Goal: Task Accomplishment & Management: Manage account settings

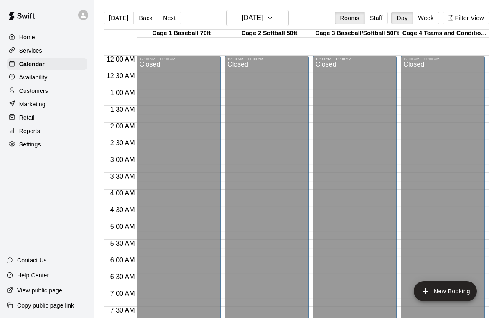
scroll to position [493, 0]
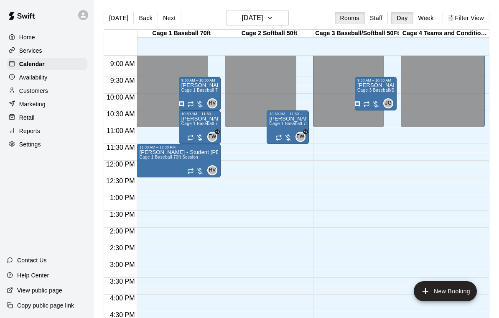
scroll to position [296, 0]
click at [194, 86] on p "[PERSON_NAME] Granite Mountain" at bounding box center [199, 86] width 37 height 0
click at [190, 99] on icon "edit" at bounding box center [190, 95] width 10 height 10
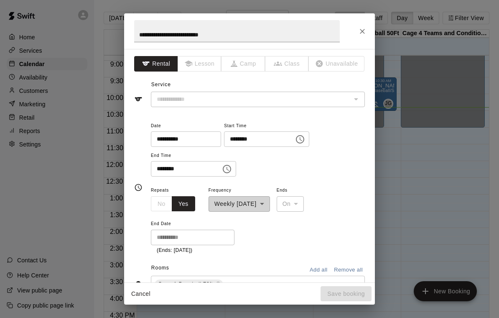
type input "**********"
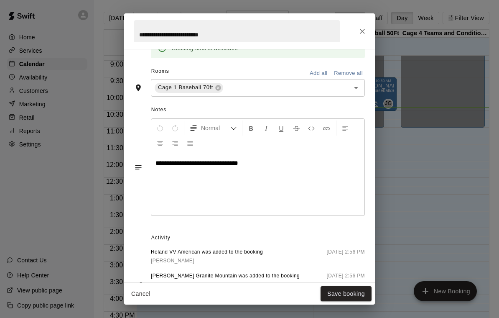
scroll to position [232, 0]
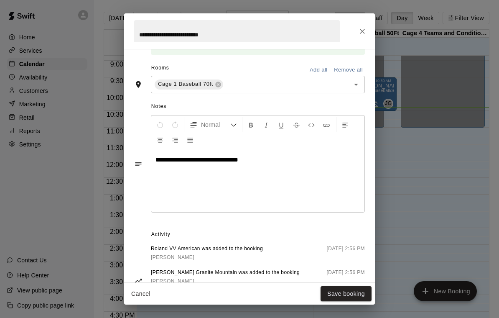
click at [359, 33] on icon "Close" at bounding box center [362, 31] width 8 height 8
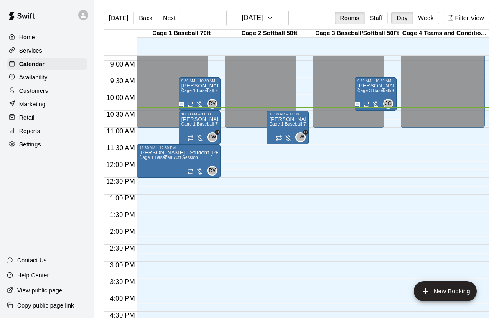
click at [151, 163] on div "[PERSON_NAME] - Student [PERSON_NAME] Oak Cage 1 Baseball 70ft Session" at bounding box center [178, 309] width 79 height 318
click at [149, 162] on icon "edit" at bounding box center [148, 159] width 10 height 10
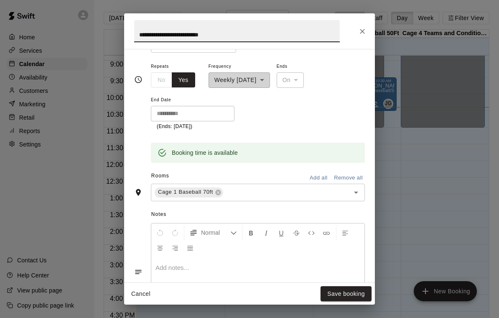
scroll to position [139, 0]
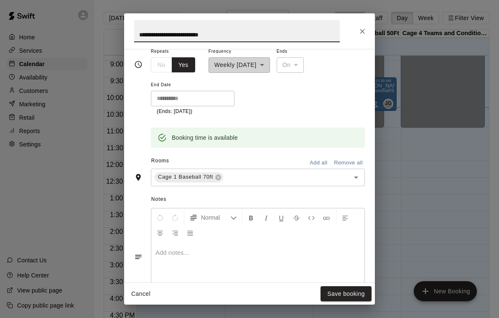
click at [360, 34] on icon "Close" at bounding box center [362, 31] width 8 height 8
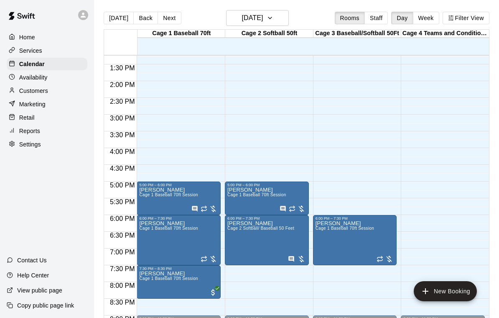
scroll to position [443, 0]
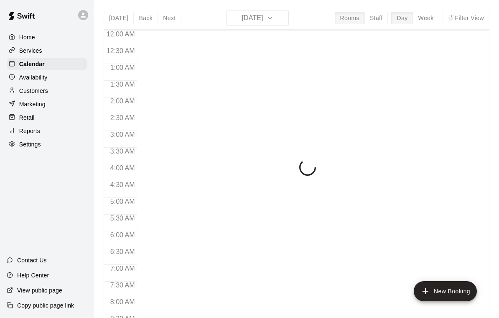
scroll to position [353, 0]
